Goal: Find specific page/section: Find specific page/section

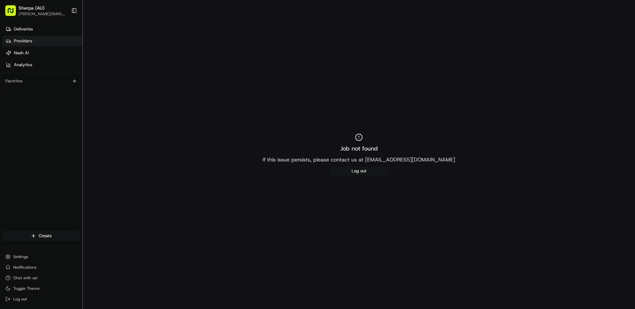
click at [33, 44] on link "Providers" at bounding box center [43, 41] width 80 height 11
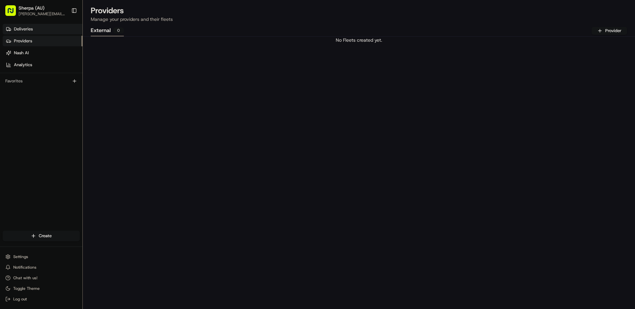
click at [40, 25] on link "Deliveries" at bounding box center [43, 29] width 80 height 11
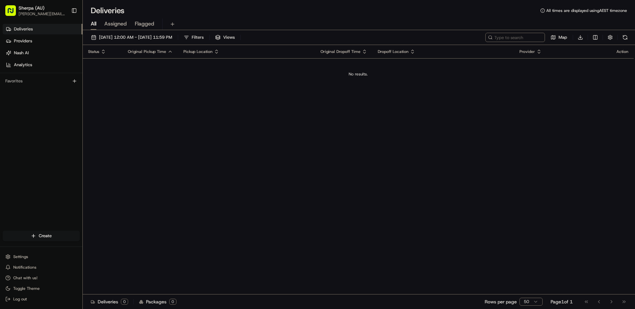
click at [117, 26] on span "Assigned" at bounding box center [115, 24] width 23 height 8
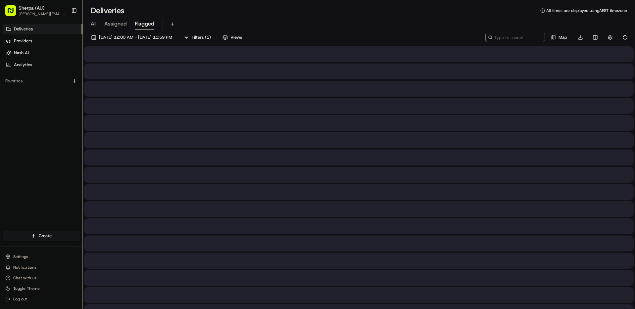
click at [142, 25] on span "Flagged" at bounding box center [145, 24] width 20 height 8
click at [93, 25] on span "All" at bounding box center [94, 24] width 6 height 8
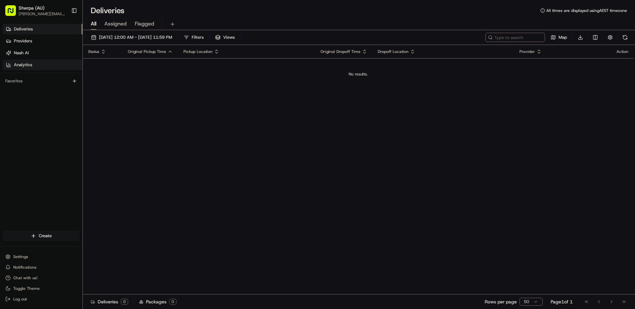
click at [40, 66] on link "Analytics" at bounding box center [43, 65] width 80 height 11
